Goal: Find specific page/section: Find specific page/section

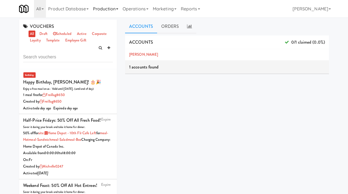
click at [116, 10] on link "Production" at bounding box center [106, 8] width 30 height 17
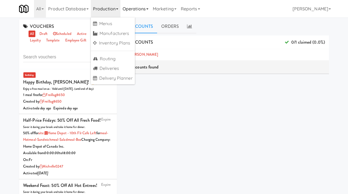
click at [133, 10] on link "Operations" at bounding box center [136, 8] width 30 height 17
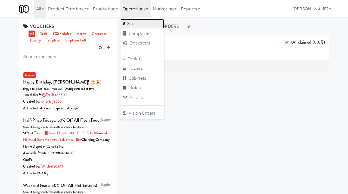
click at [134, 24] on link "Sites" at bounding box center [143, 24] width 44 height 10
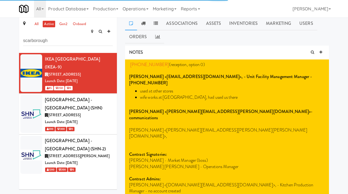
scroll to position [2, 0]
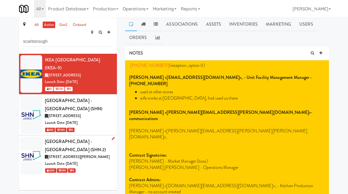
click at [105, 153] on div "[STREET_ADDRESS][PERSON_NAME]" at bounding box center [79, 156] width 68 height 7
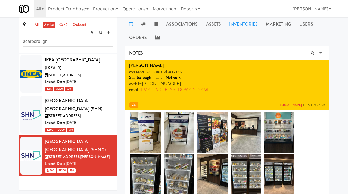
click at [241, 27] on link "Inventories" at bounding box center [243, 24] width 37 height 14
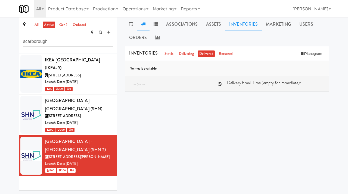
click at [141, 24] on icon at bounding box center [143, 24] width 4 height 4
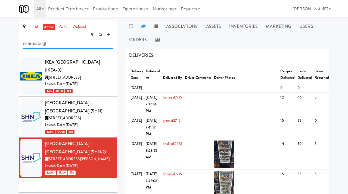
click at [54, 39] on input "scarborough" at bounding box center [68, 44] width 90 height 10
type input "o"
type input "ikea cdc"
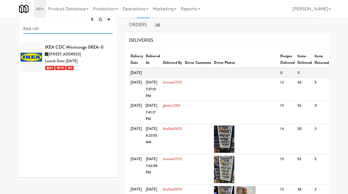
scroll to position [16, 0]
